Goal: Task Accomplishment & Management: Use online tool/utility

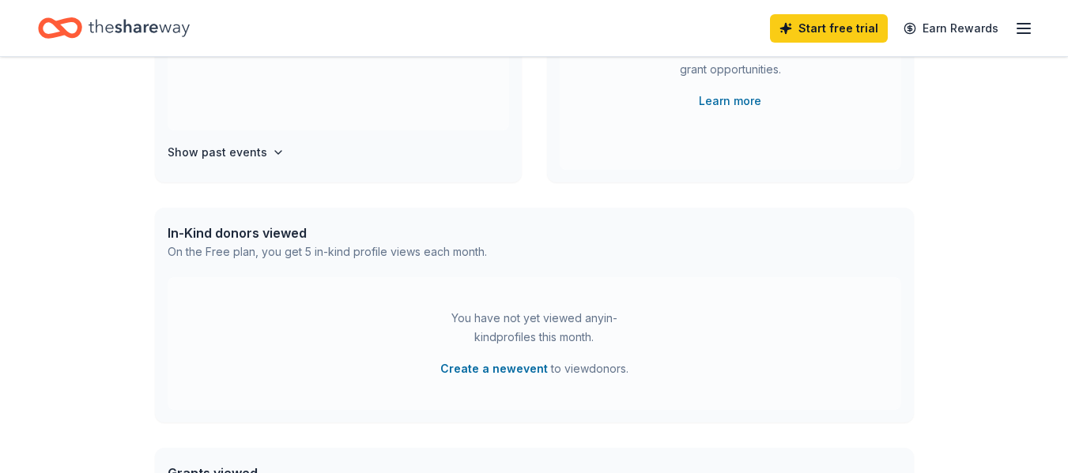
scroll to position [273, 0]
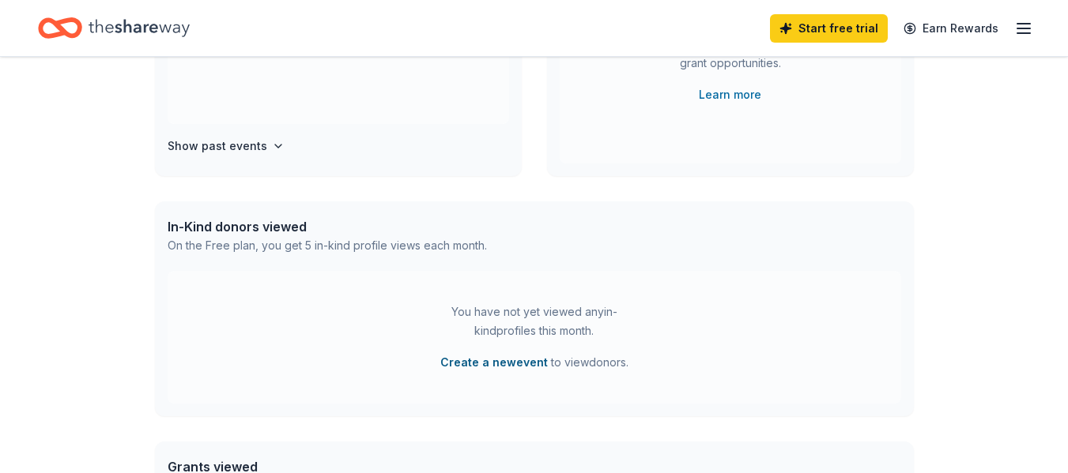
click at [462, 359] on button "Create a new event" at bounding box center [493, 362] width 107 height 19
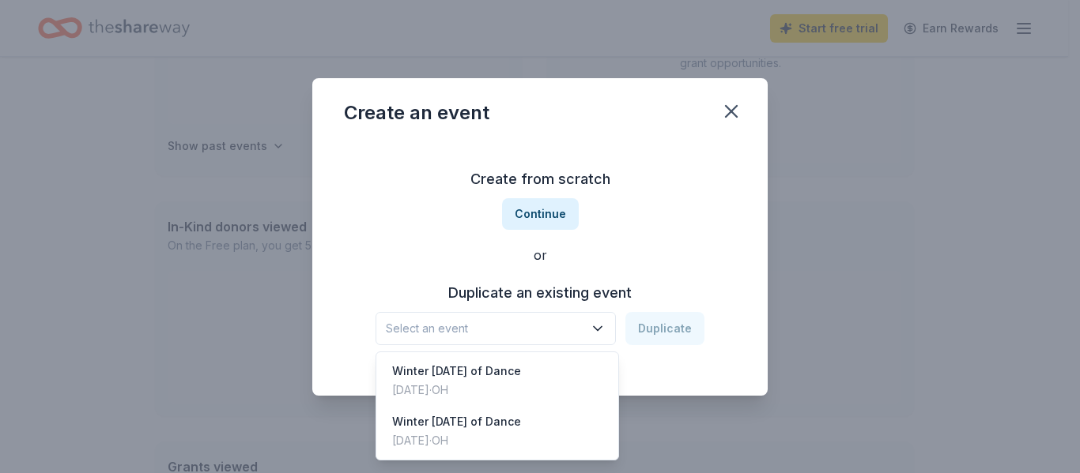
click at [466, 333] on span "Select an event" at bounding box center [485, 328] width 198 height 19
click at [449, 390] on div "[DATE] · [GEOGRAPHIC_DATA]" at bounding box center [456, 390] width 129 height 19
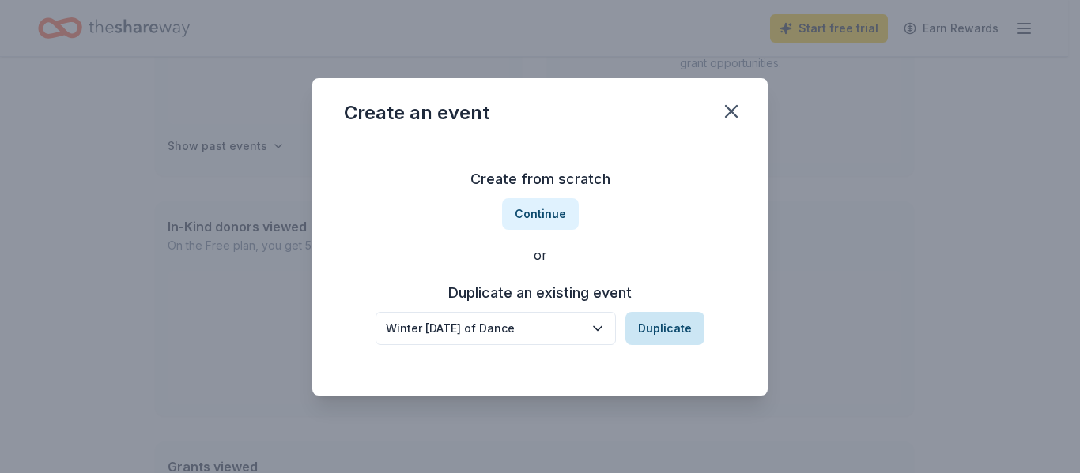
click at [652, 338] on button "Duplicate" at bounding box center [664, 328] width 79 height 33
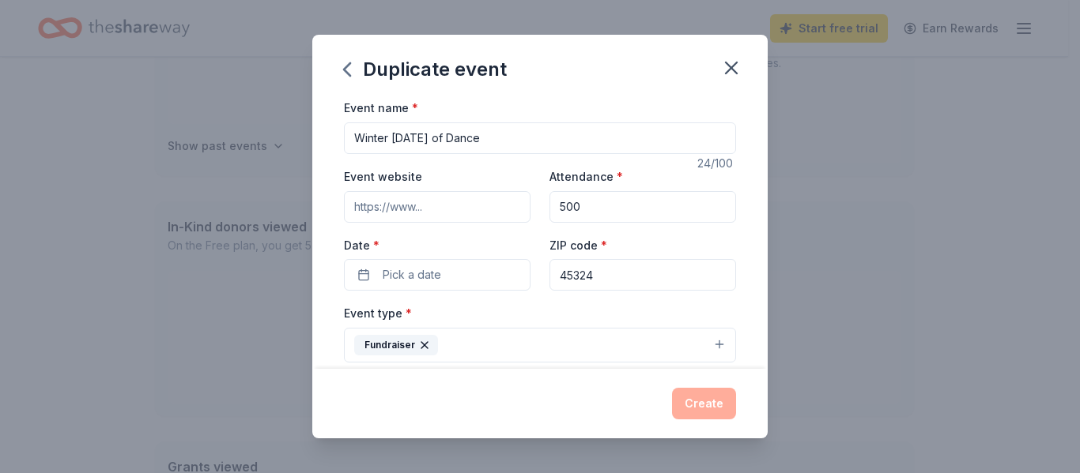
click at [473, 208] on input "Event website" at bounding box center [437, 207] width 187 height 32
click at [414, 262] on button "Pick a date" at bounding box center [437, 275] width 187 height 32
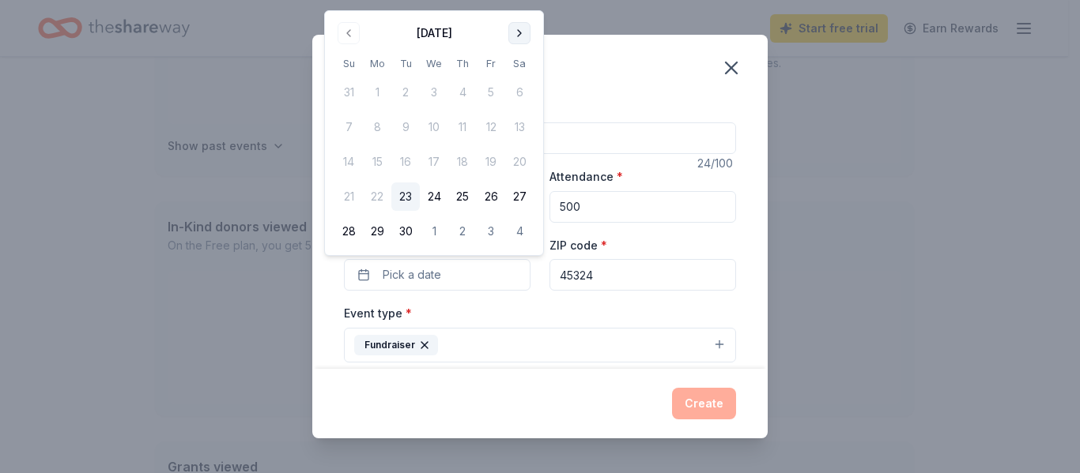
click at [516, 28] on button "Go to next month" at bounding box center [519, 33] width 22 height 22
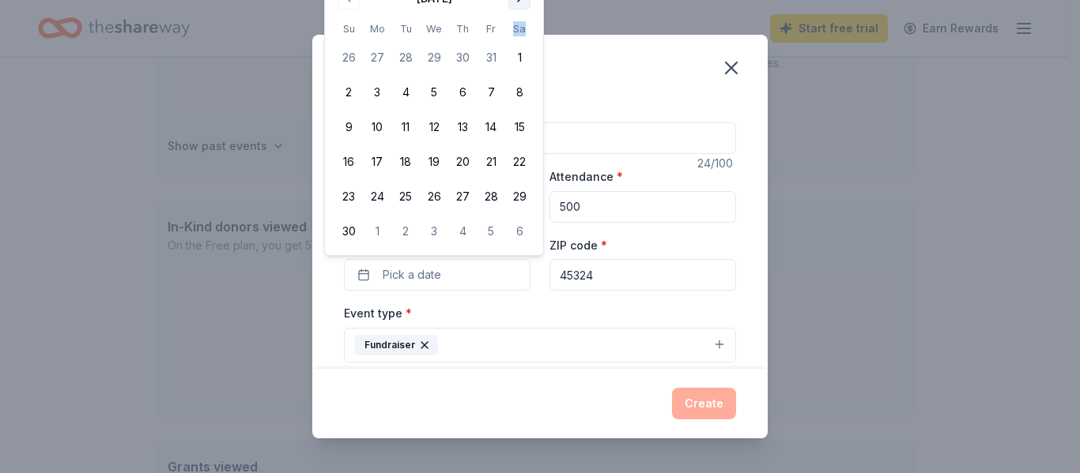
click at [516, 28] on th "Sa" at bounding box center [519, 29] width 28 height 17
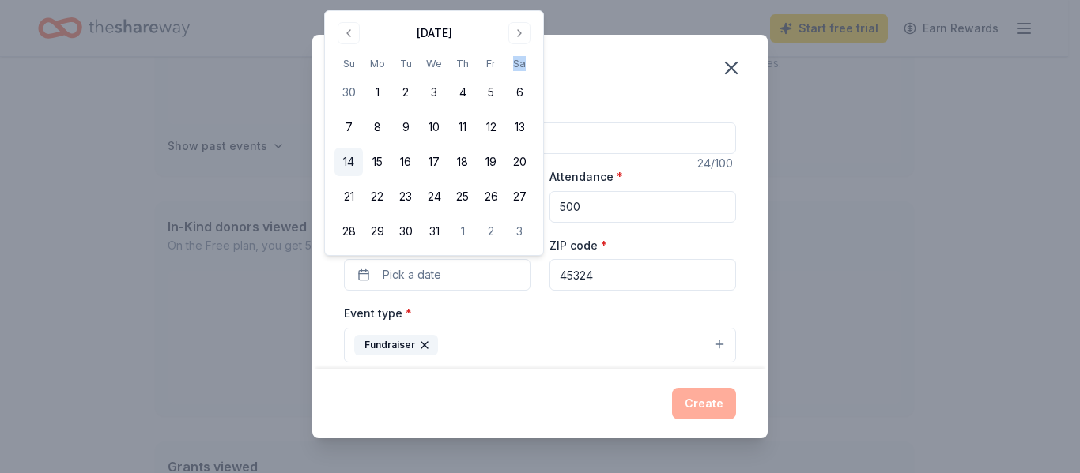
click at [347, 162] on button "14" at bounding box center [348, 162] width 28 height 28
click at [695, 409] on button "Create" at bounding box center [704, 404] width 64 height 32
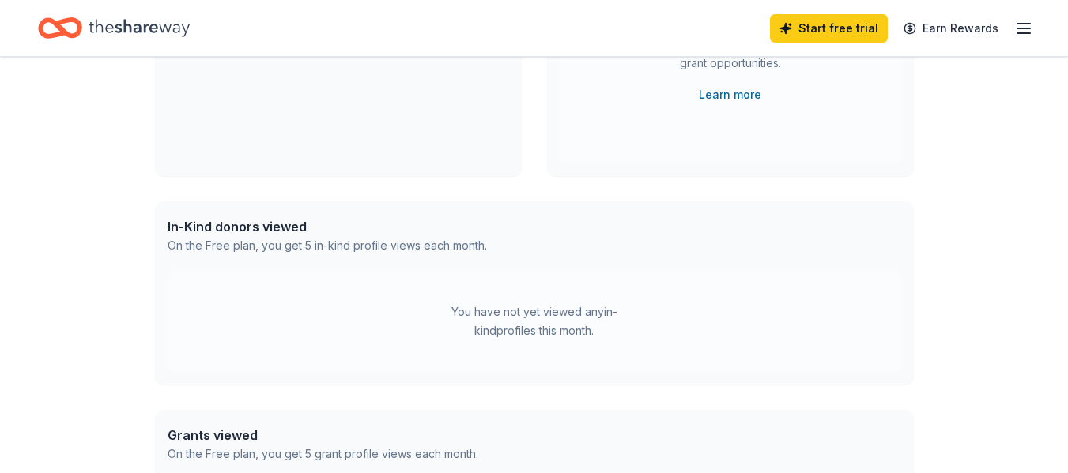
scroll to position [151, 0]
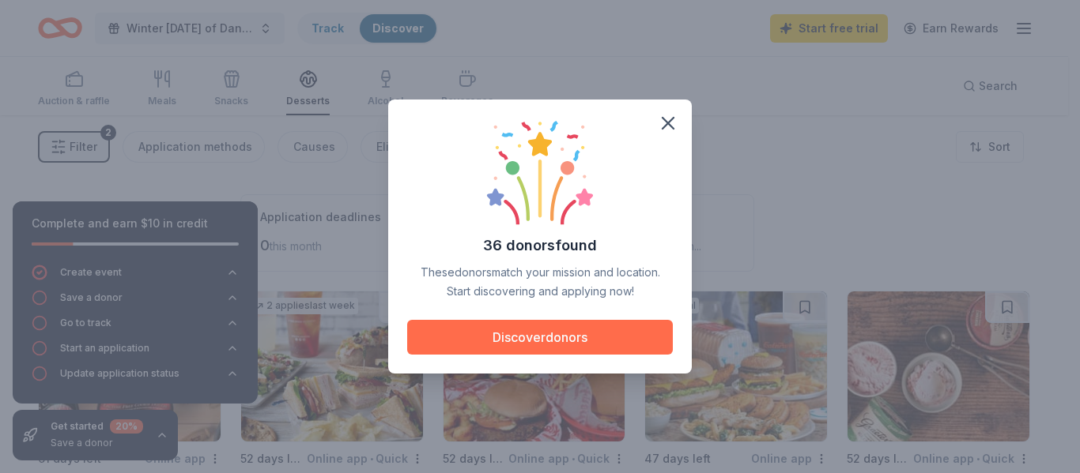
click at [560, 334] on button "Discover donors" at bounding box center [540, 337] width 266 height 35
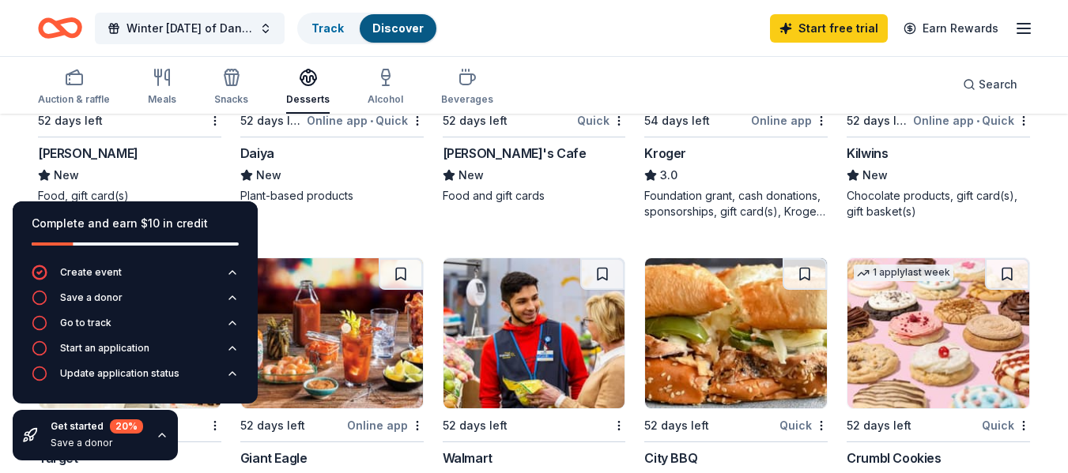
scroll to position [952, 0]
